Goal: Complete application form

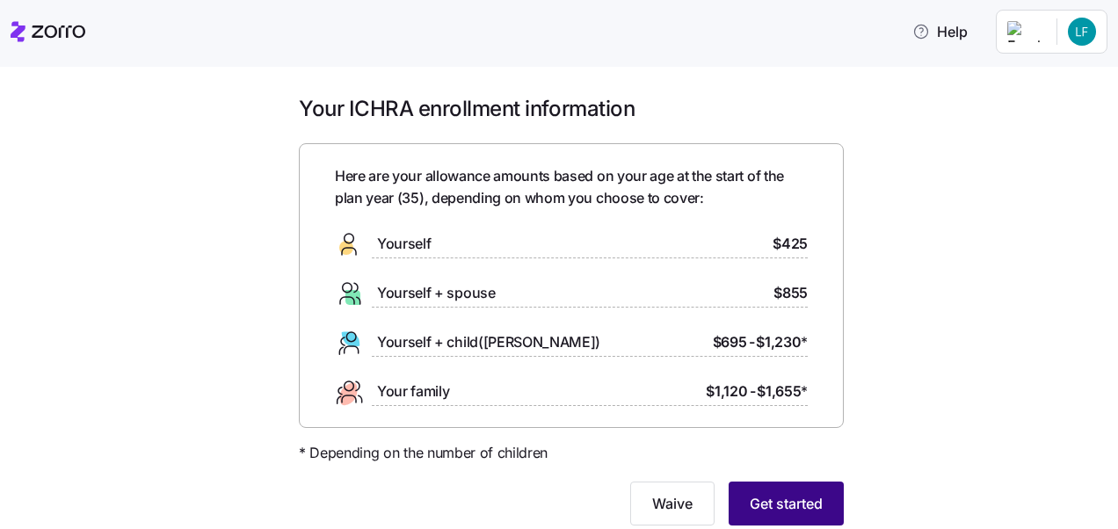
click at [780, 489] on button "Get started" at bounding box center [785, 503] width 115 height 44
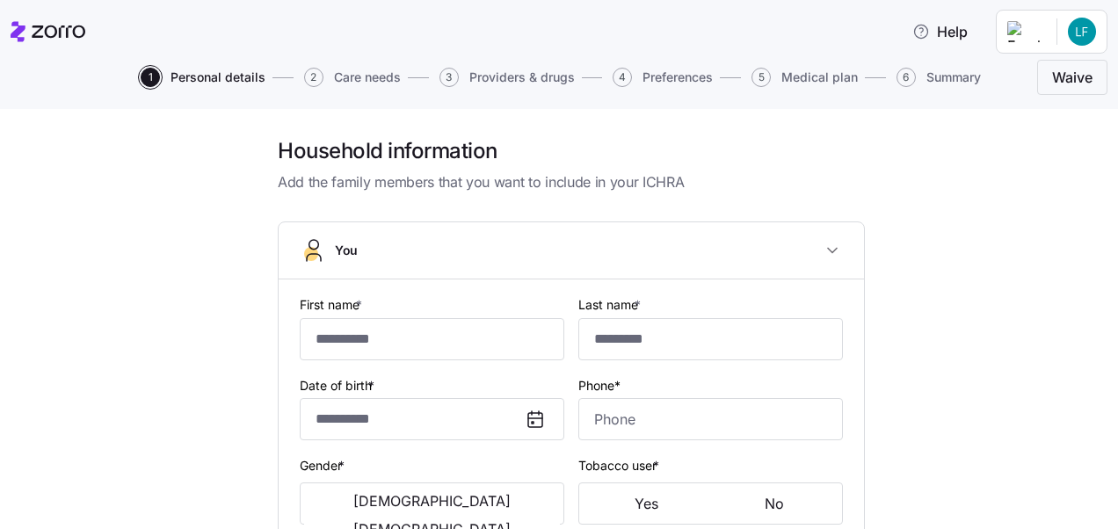
type input "****"
type input "*******"
type input "[PERSON_NAME][EMAIL_ADDRESS][PERSON_NAME][DOMAIN_NAME]"
type input "[EMAIL_ADDRESS][DOMAIN_NAME]"
type input "**********"
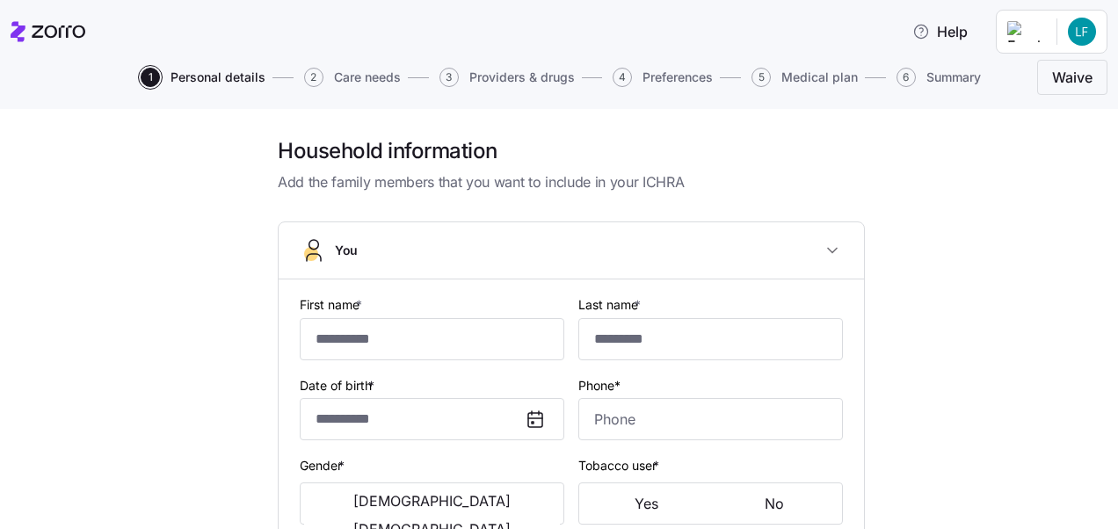
checkbox input "true"
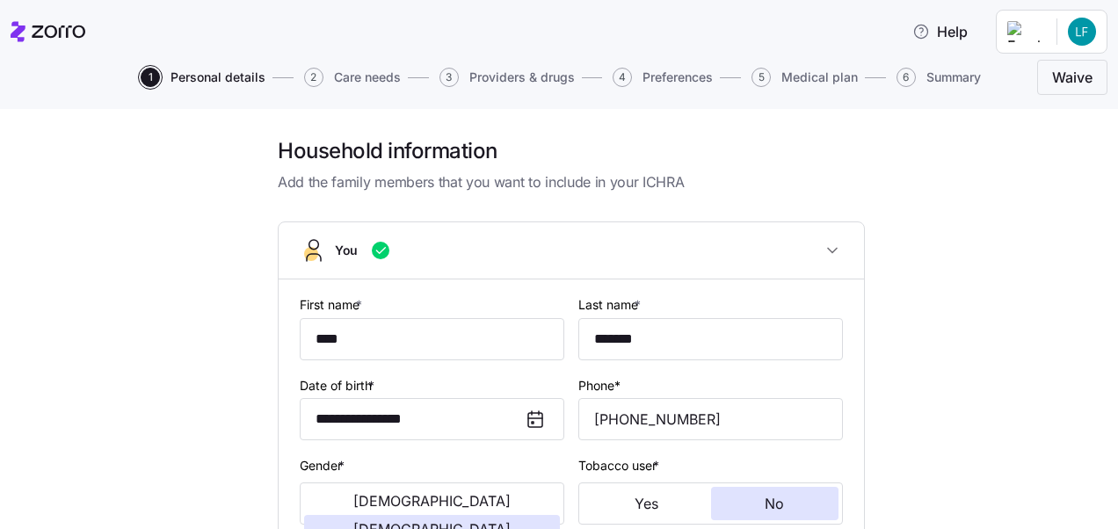
type input "**********"
type input "(317) 498-5342"
type input "US citizen"
type input "Married"
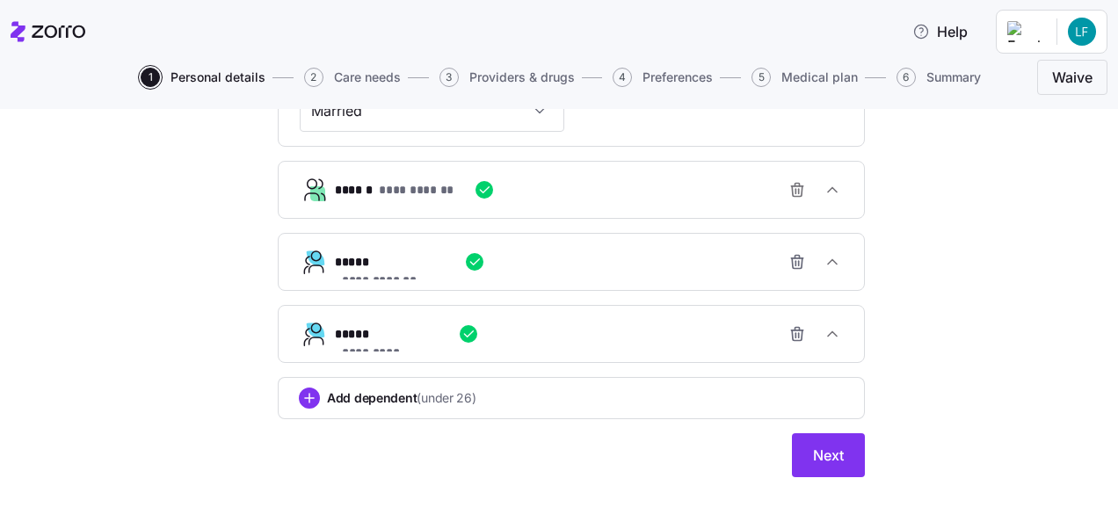
scroll to position [838, 0]
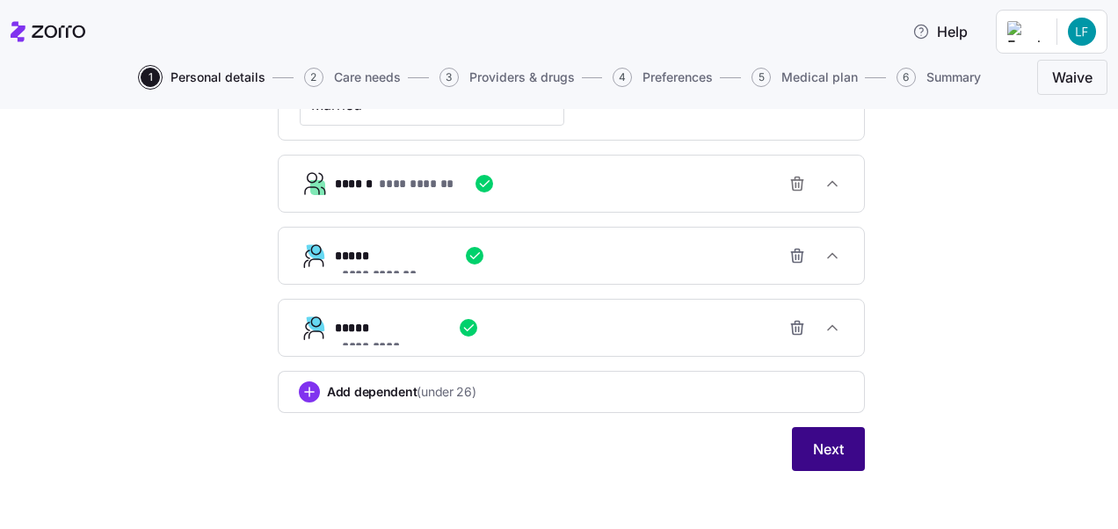
click at [839, 453] on button "Next" at bounding box center [828, 449] width 73 height 44
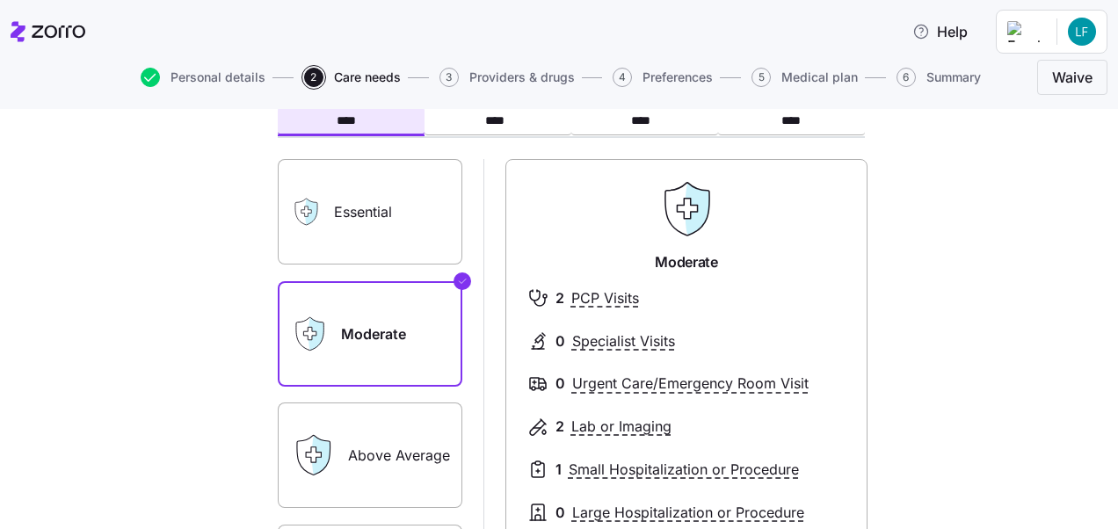
scroll to position [84, 0]
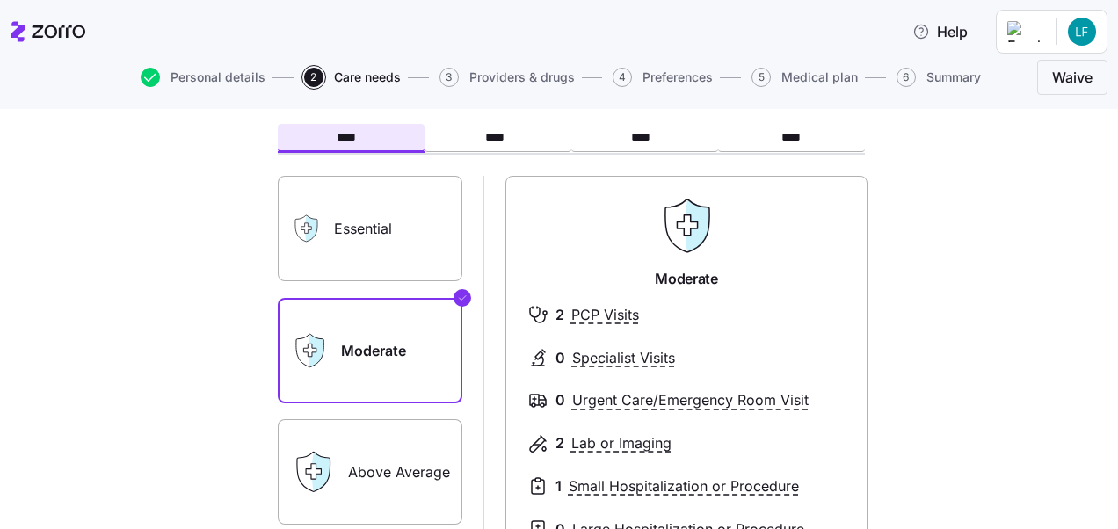
click at [380, 217] on label "Essential" at bounding box center [370, 228] width 184 height 105
click at [0, 0] on input "Essential" at bounding box center [0, 0] width 0 height 0
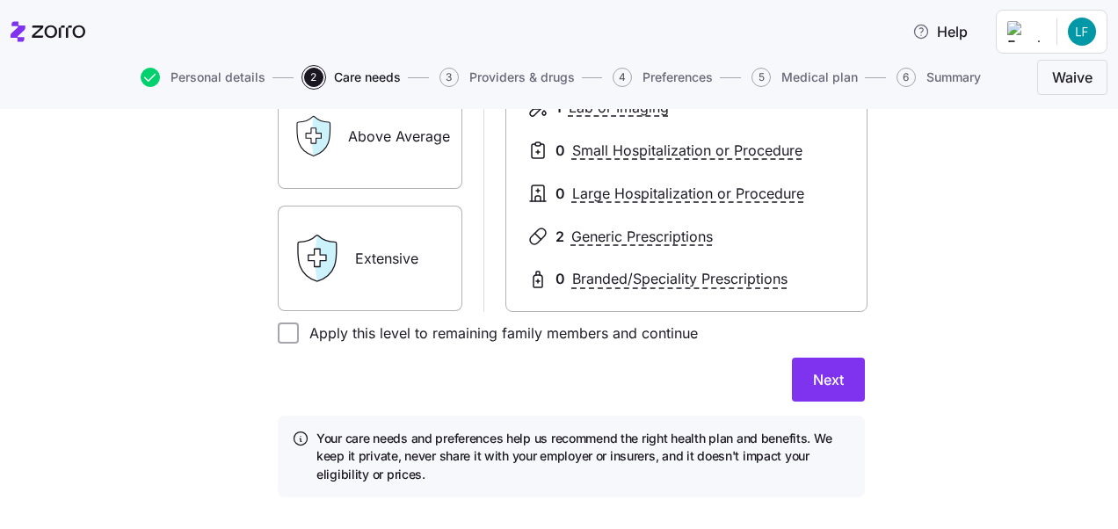
scroll to position [422, 0]
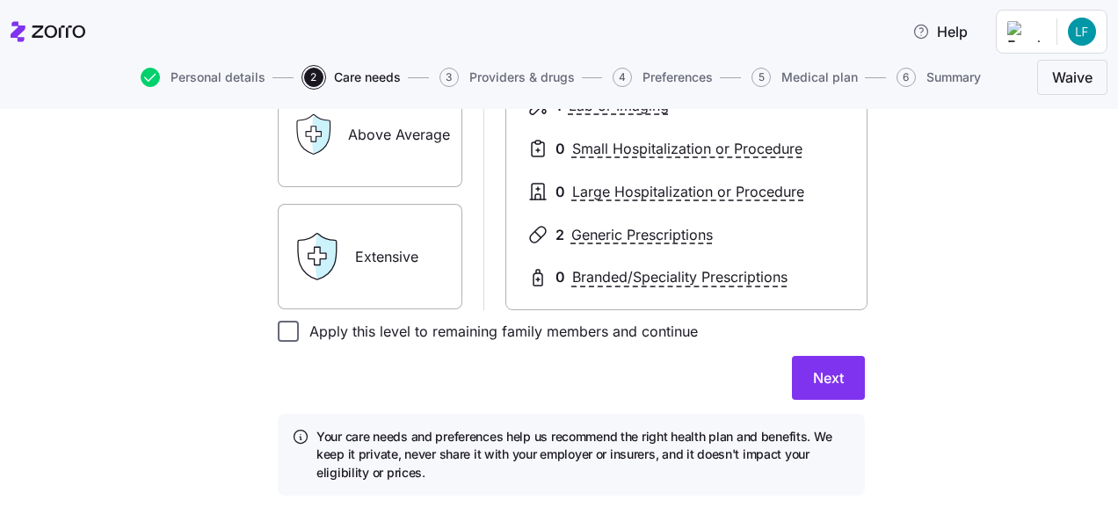
click at [281, 329] on input "Apply this level to remaining family members and continue" at bounding box center [288, 331] width 21 height 21
checkbox input "true"
click at [813, 379] on span "Next" at bounding box center [828, 377] width 31 height 21
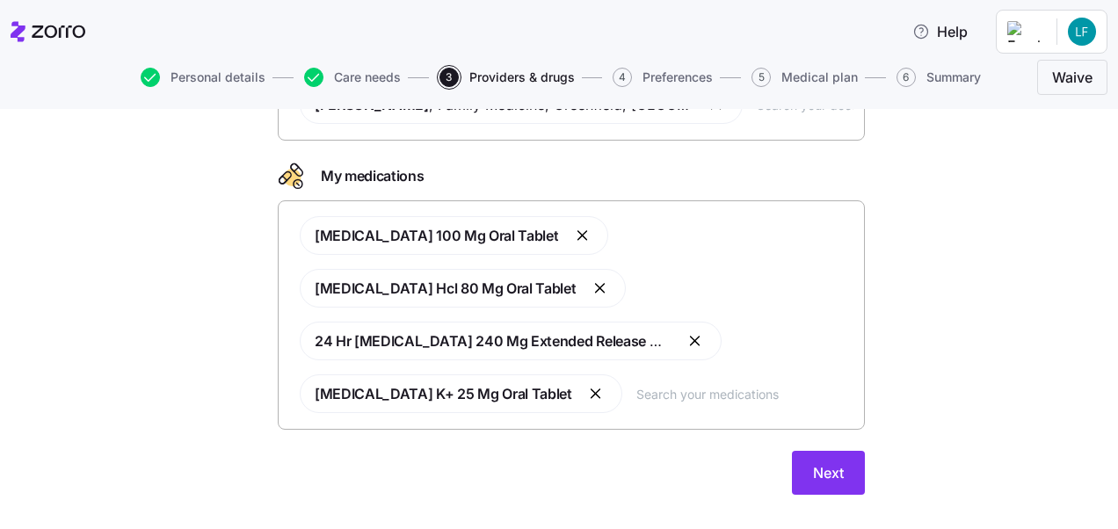
scroll to position [239, 0]
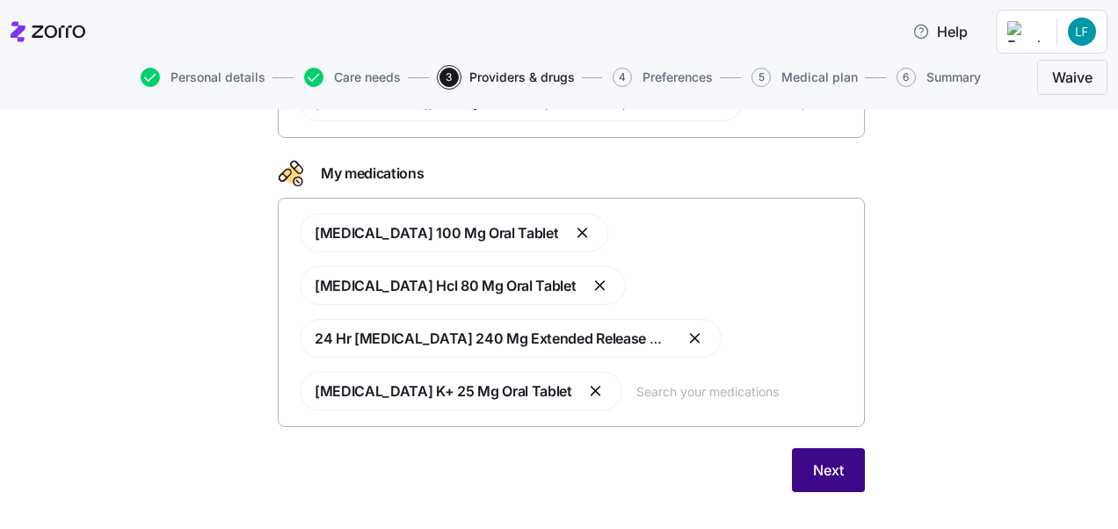
click at [835, 469] on span "Next" at bounding box center [828, 469] width 31 height 21
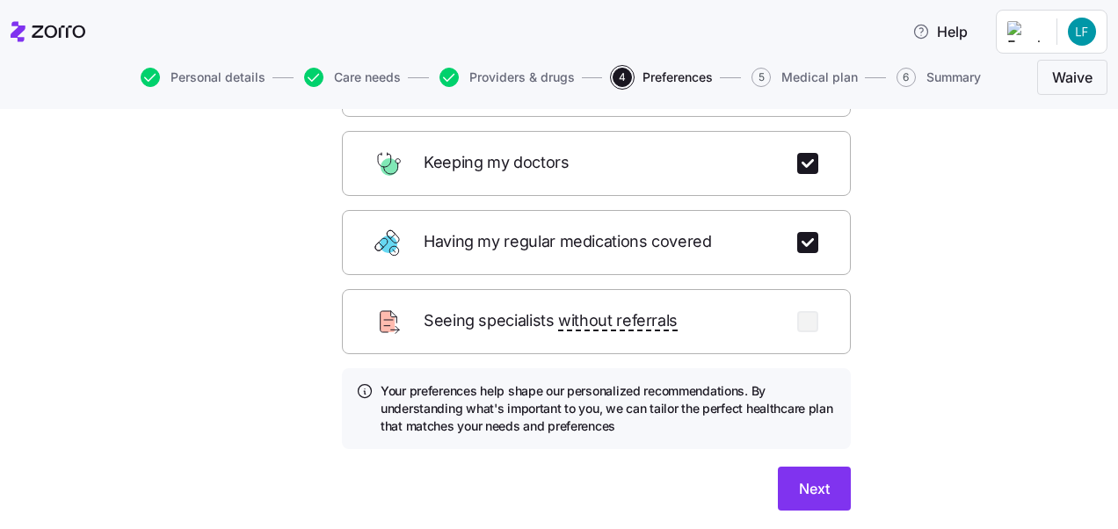
scroll to position [272, 0]
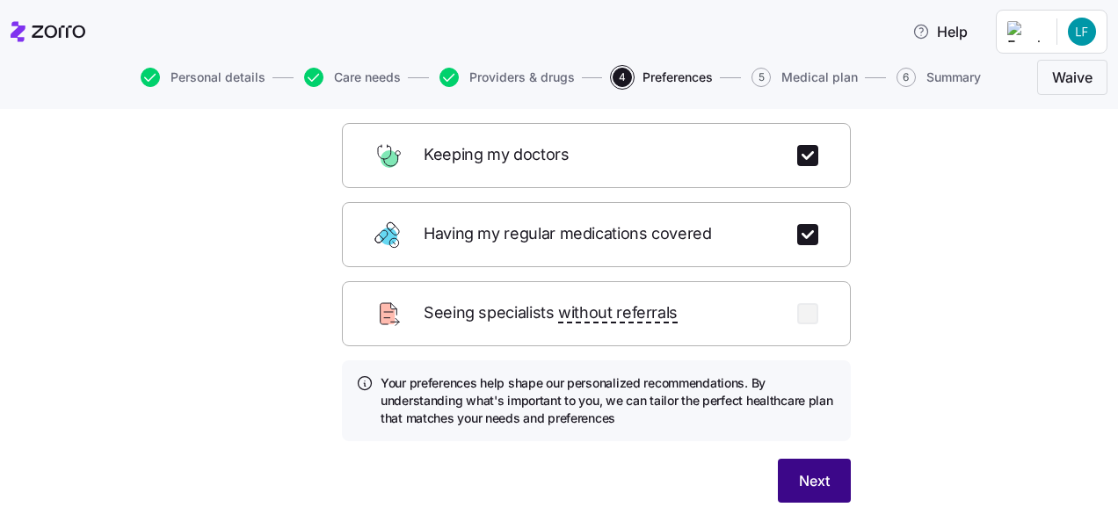
click at [819, 470] on span "Next" at bounding box center [814, 480] width 31 height 21
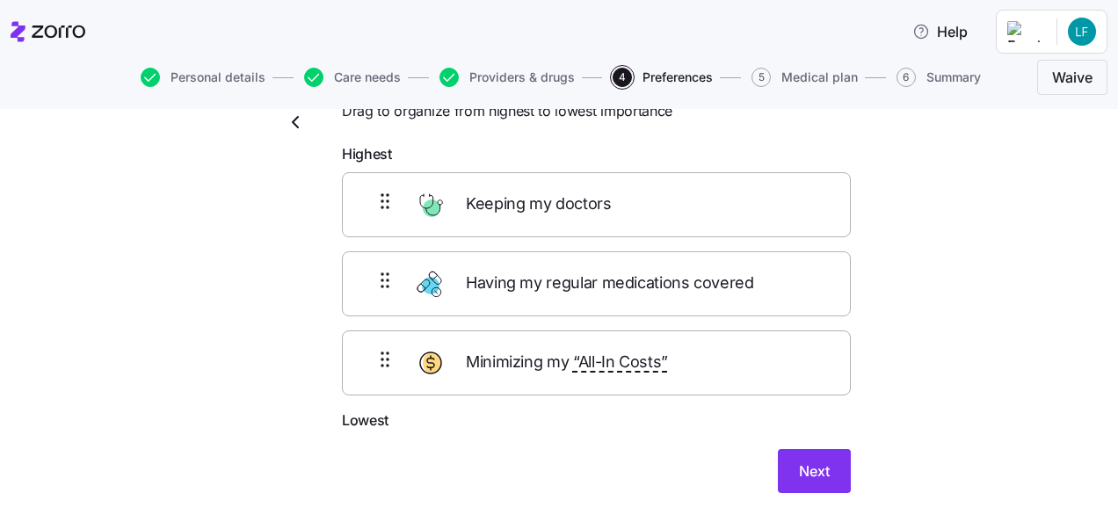
scroll to position [75, 0]
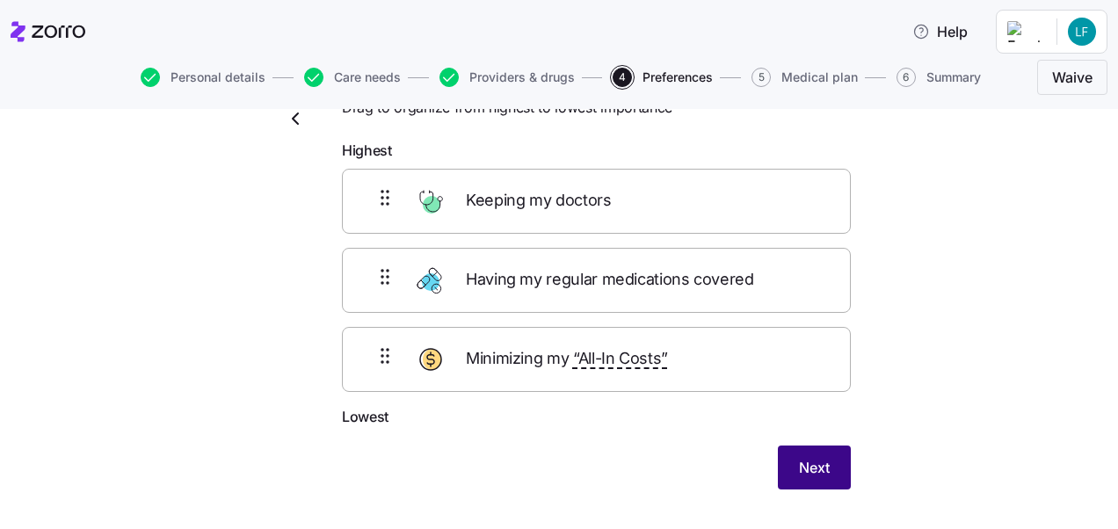
click at [812, 468] on span "Next" at bounding box center [814, 467] width 31 height 21
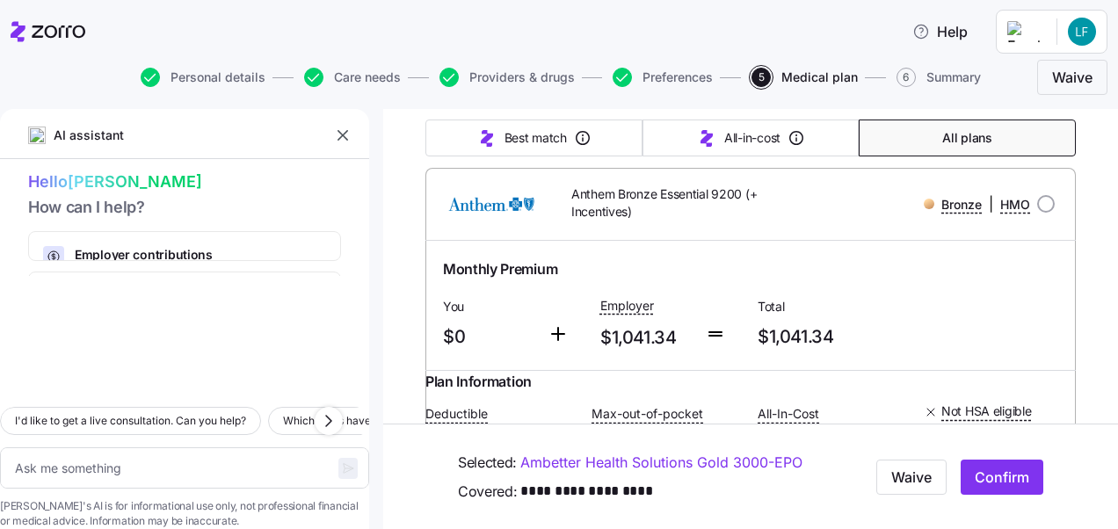
scroll to position [249, 0]
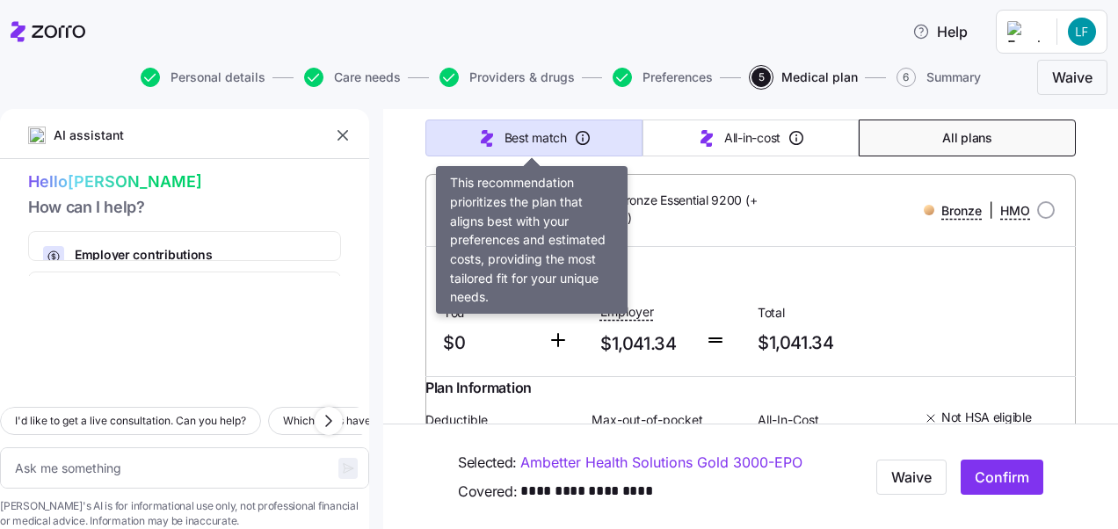
click at [541, 140] on span "Best match" at bounding box center [535, 138] width 62 height 18
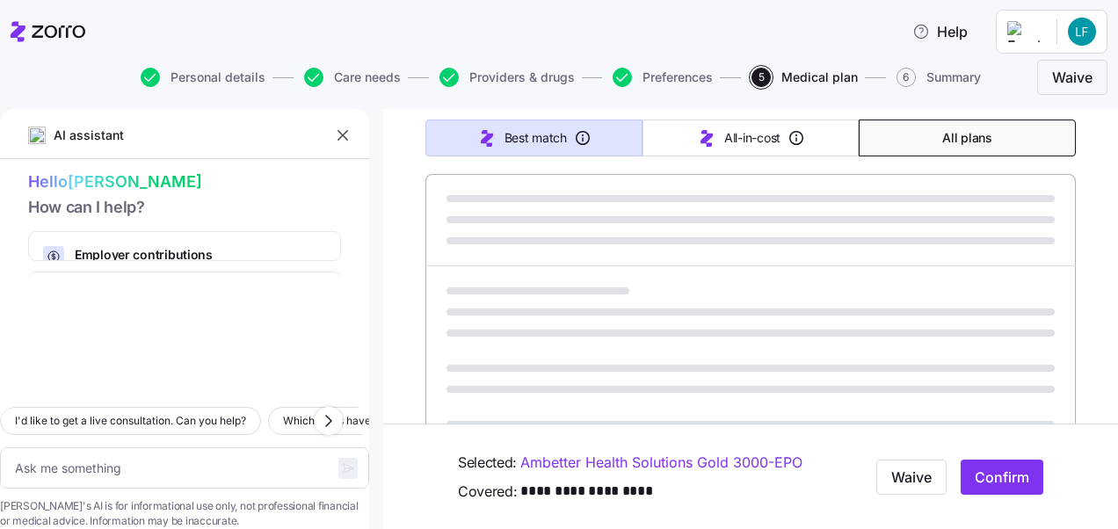
type textarea "x"
type input "Sorted by: Best match"
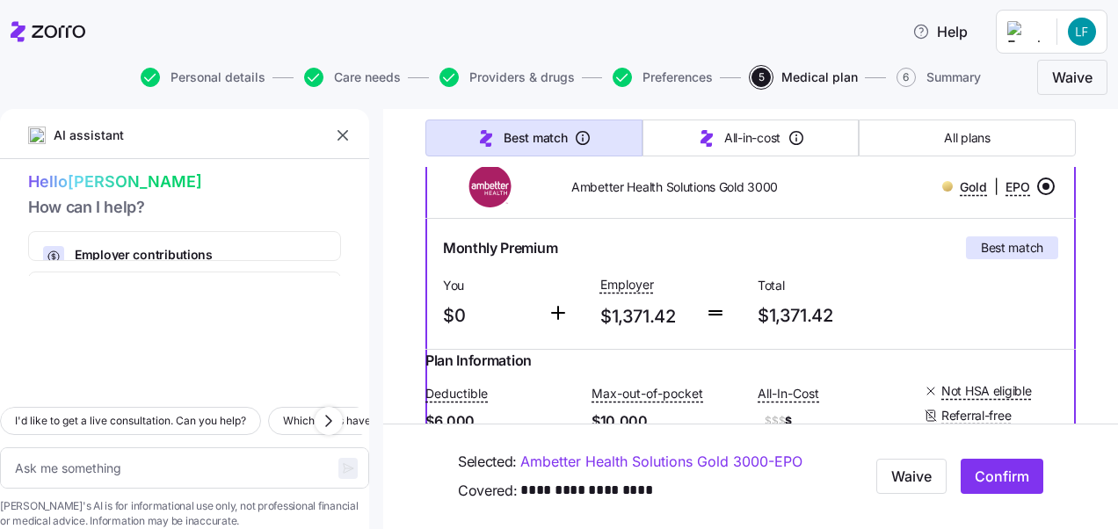
scroll to position [256, 0]
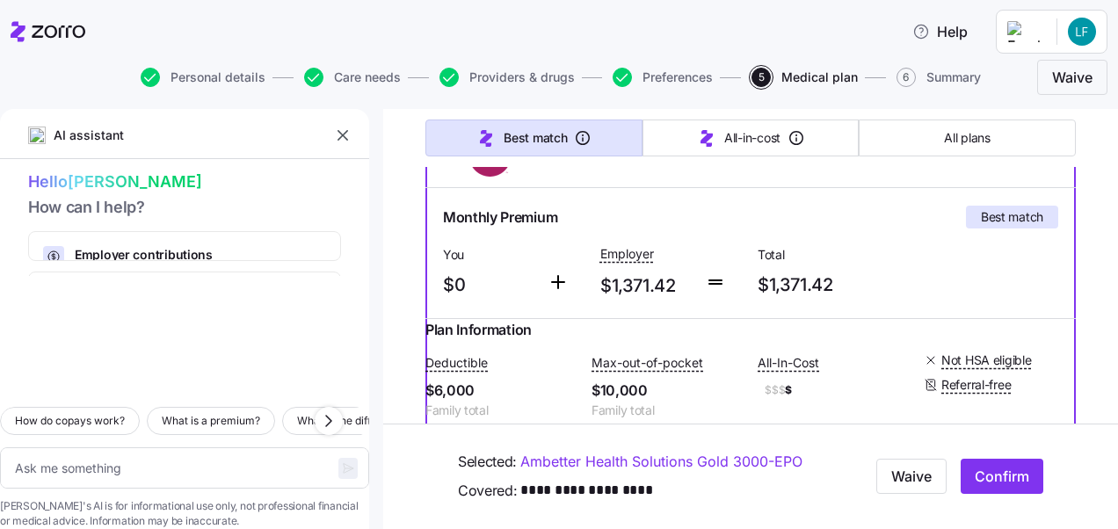
scroll to position [305, 0]
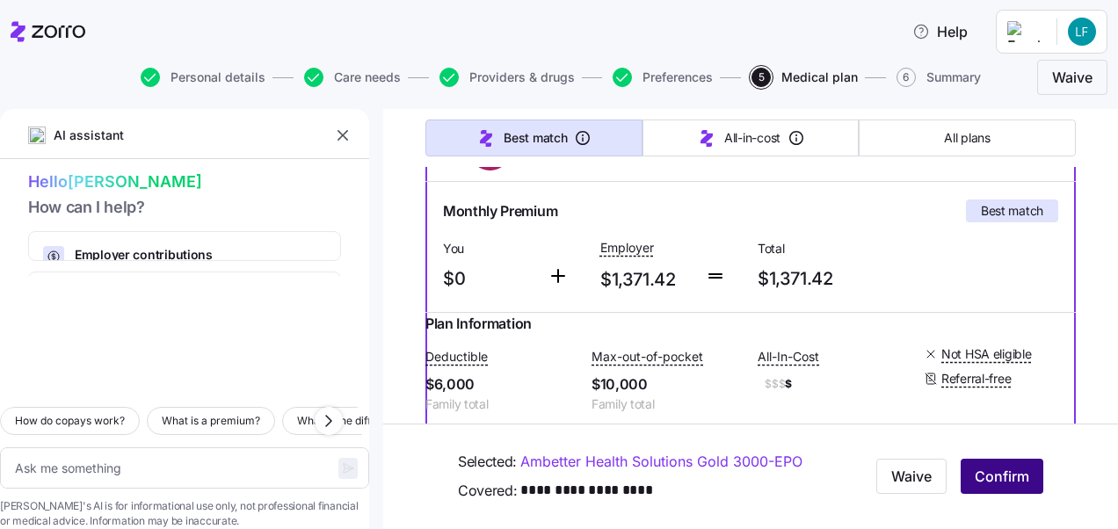
click at [993, 474] on span "Confirm" at bounding box center [1001, 477] width 54 height 21
type textarea "x"
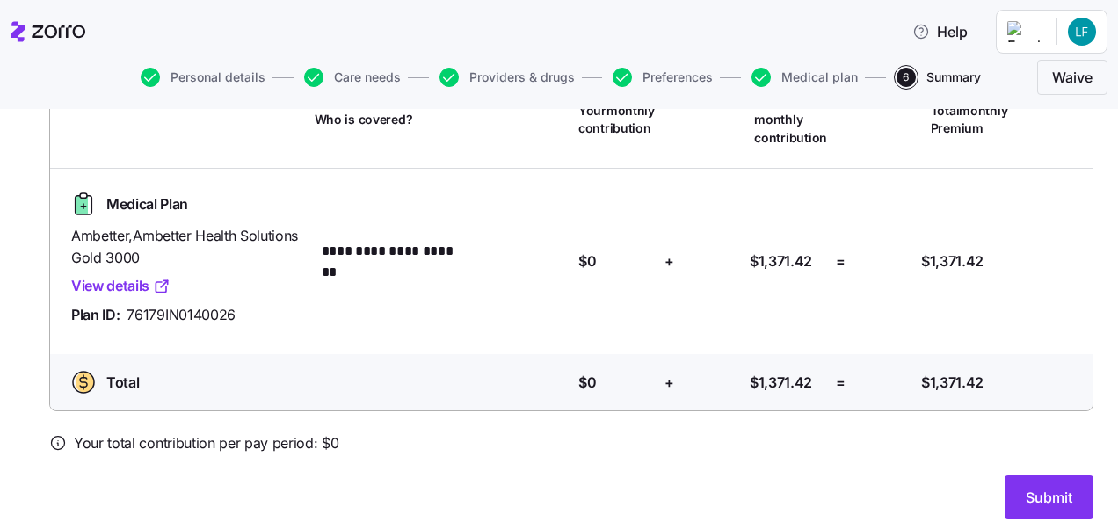
scroll to position [166, 0]
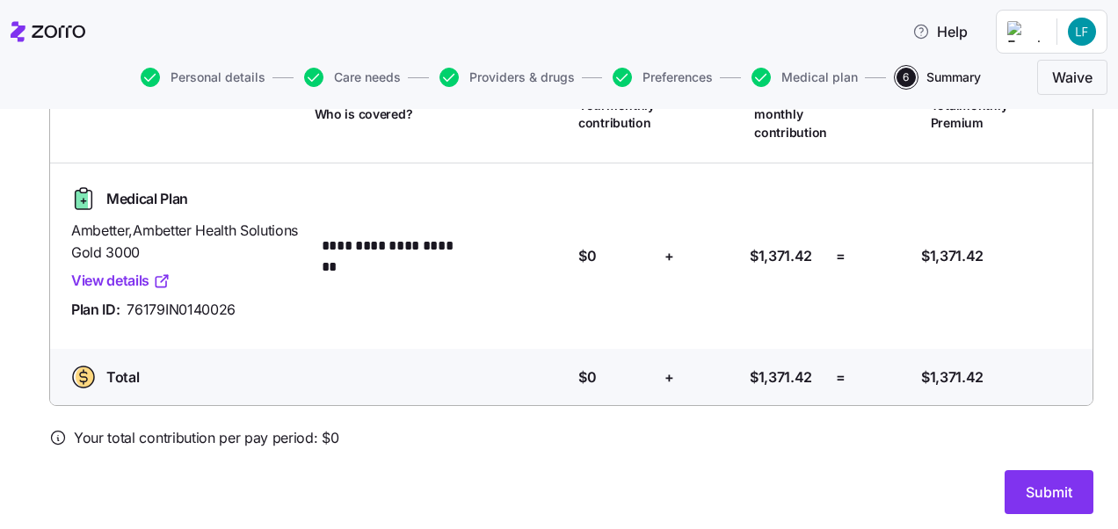
click at [708, 473] on div "Submit" at bounding box center [571, 492] width 1044 height 44
